Goal: Find specific page/section

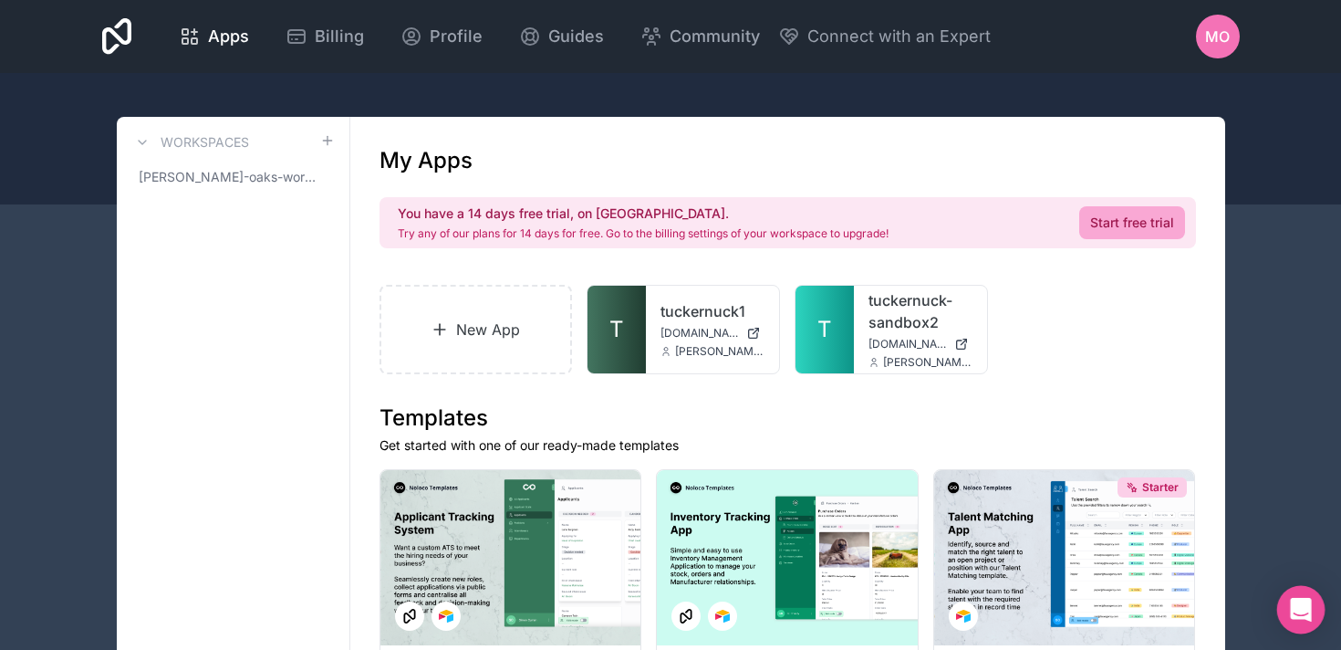
click at [1297, 611] on icon "Open Intercom Messenger" at bounding box center [1300, 610] width 21 height 24
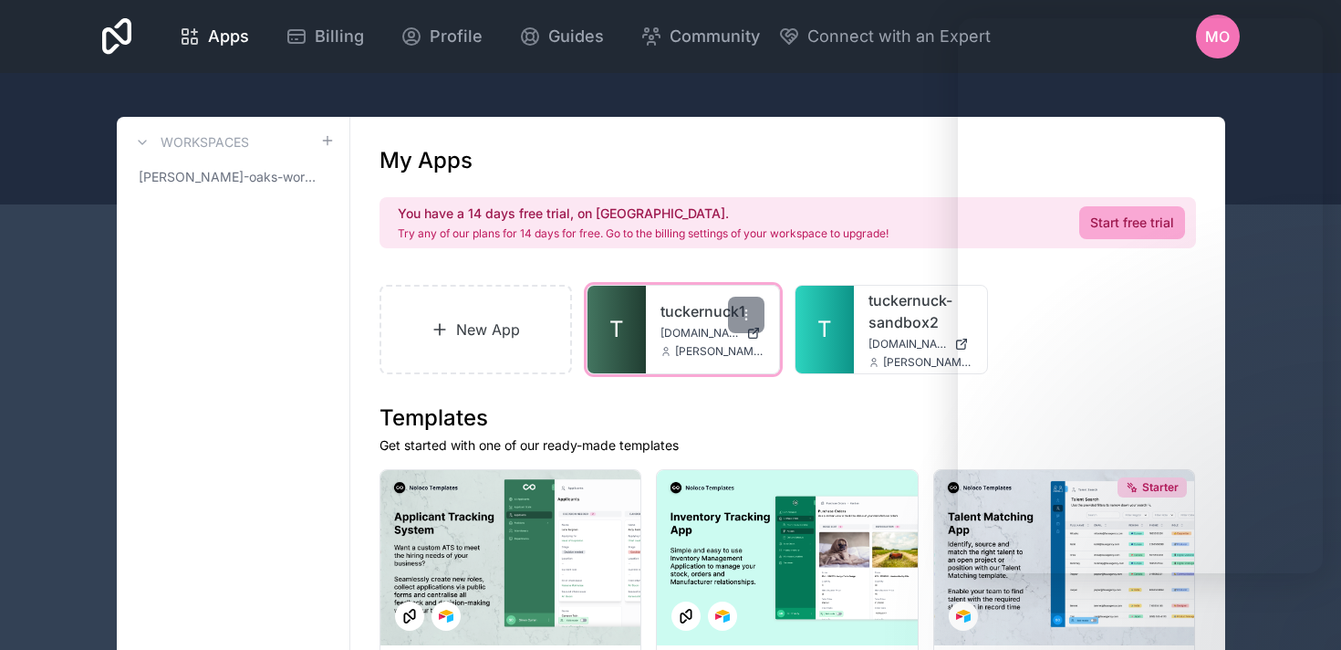
click at [642, 335] on link "T" at bounding box center [617, 330] width 58 height 88
click at [621, 317] on span "T" at bounding box center [617, 329] width 15 height 29
